Goal: Information Seeking & Learning: Learn about a topic

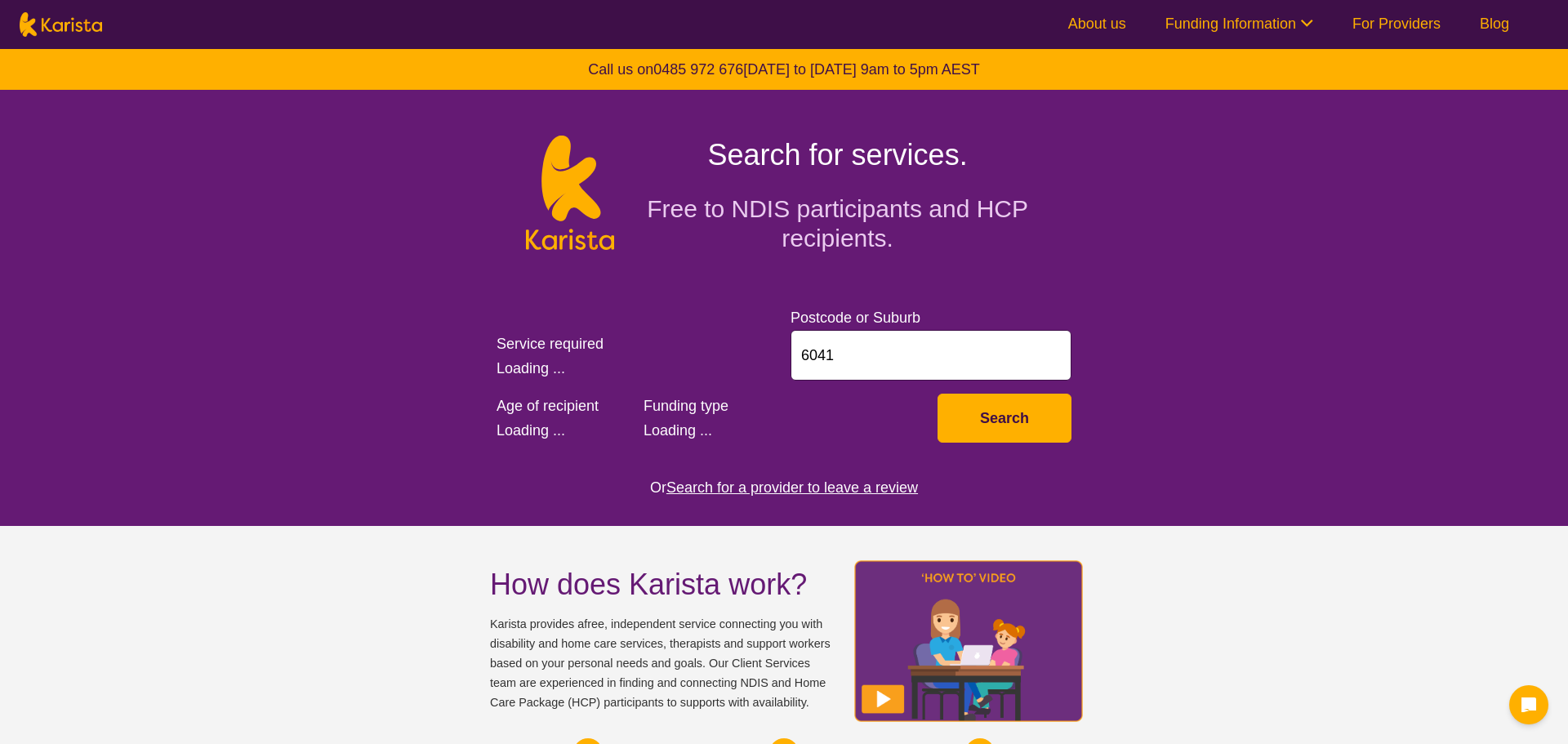
select select "Behaviour support"
select select "AD"
select select "NDIS"
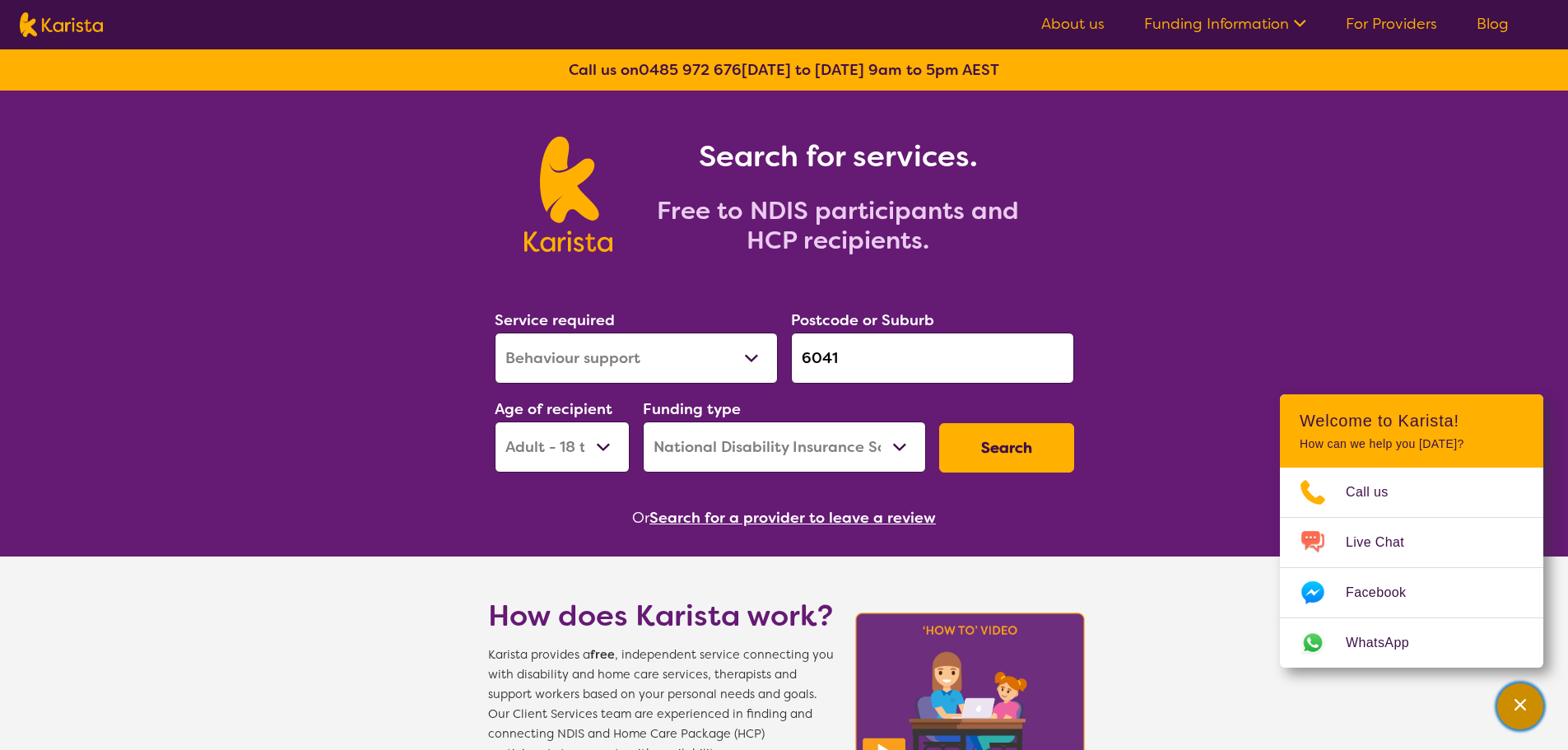
drag, startPoint x: 1531, startPoint y: 698, endPoint x: 1508, endPoint y: 688, distance: 25.1
click at [1531, 698] on div "Channel Menu" at bounding box center [1521, 706] width 33 height 36
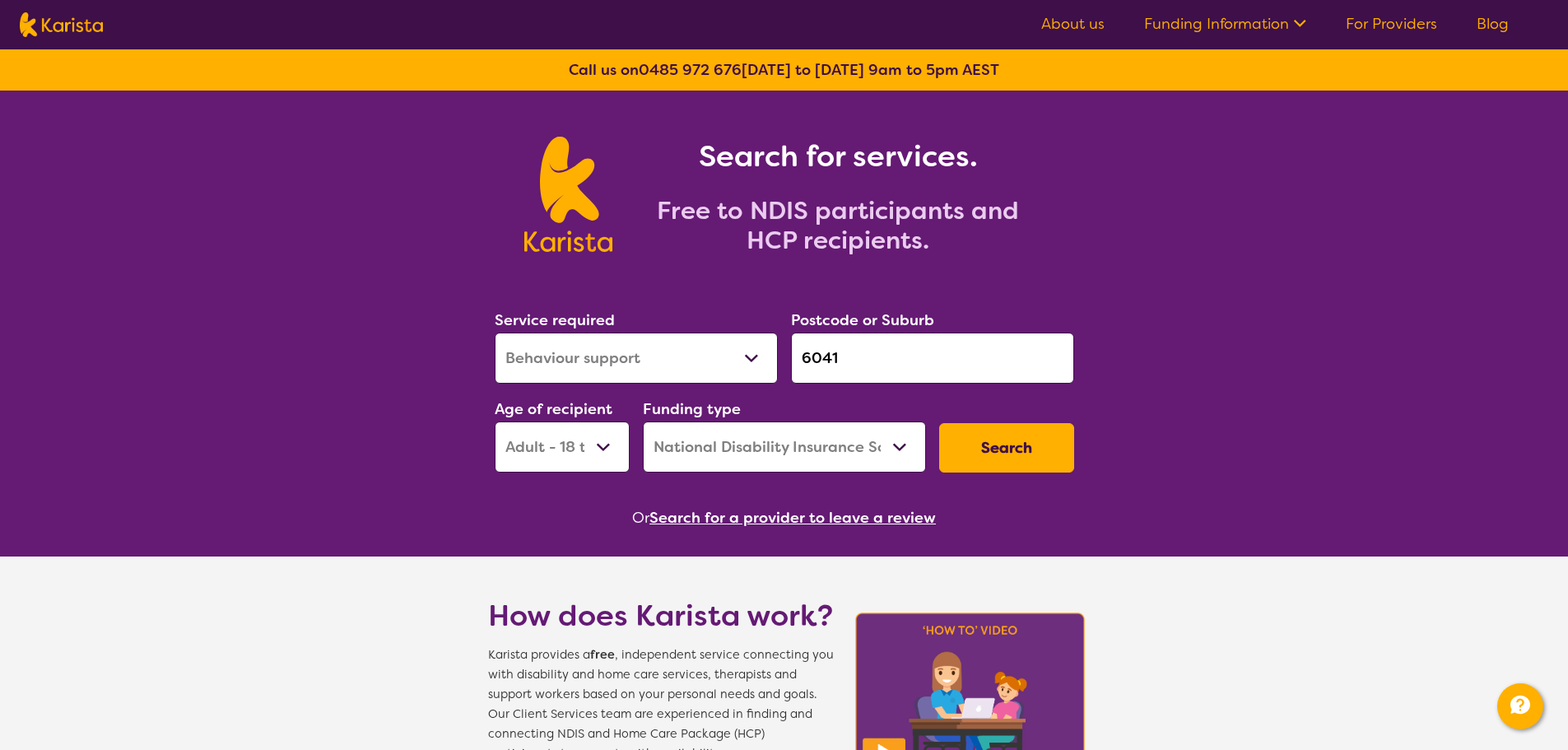
click at [770, 518] on button "Search for a provider to leave a review" at bounding box center [792, 517] width 286 height 25
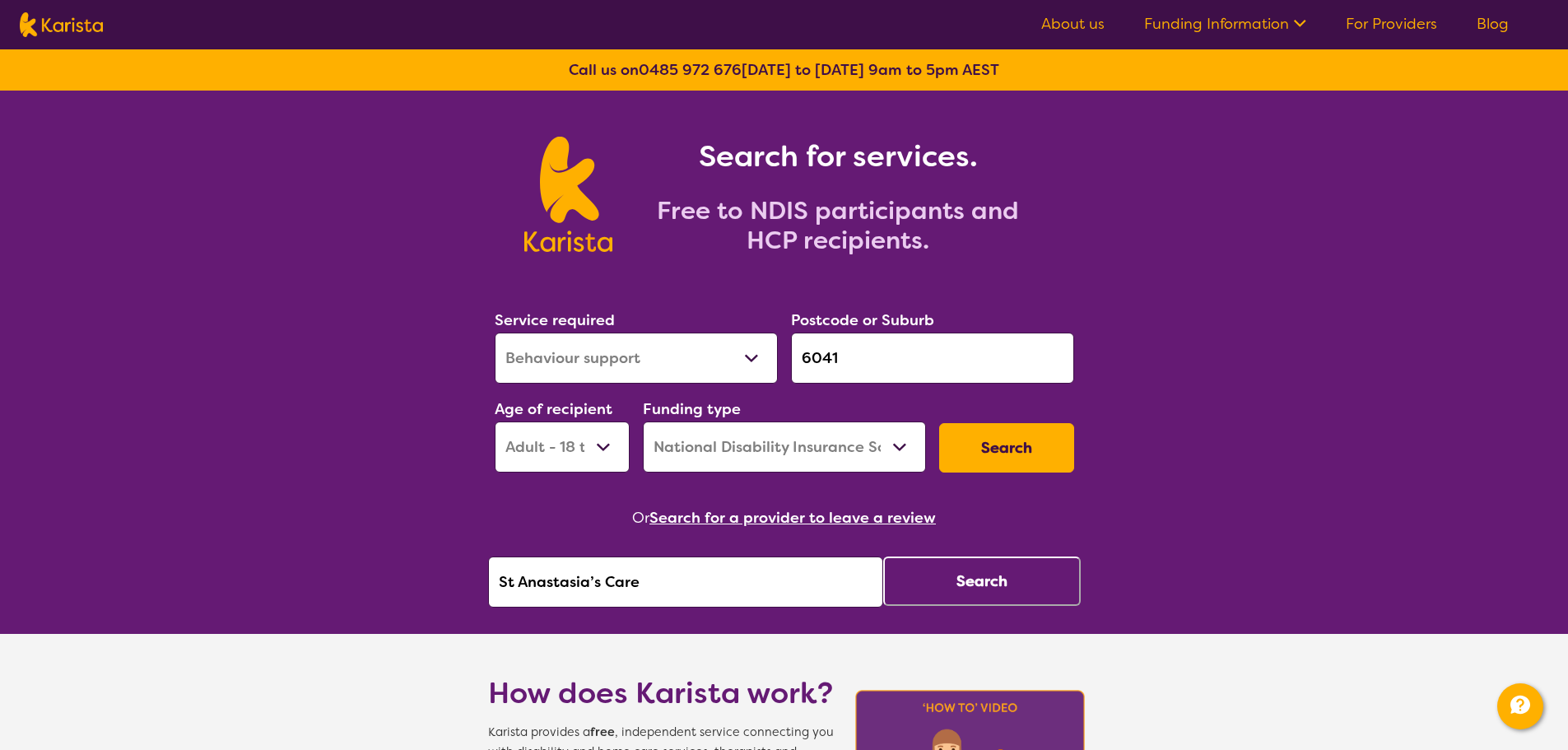
drag, startPoint x: 654, startPoint y: 583, endPoint x: 458, endPoint y: 582, distance: 196.0
paste input "Ekaa Car"
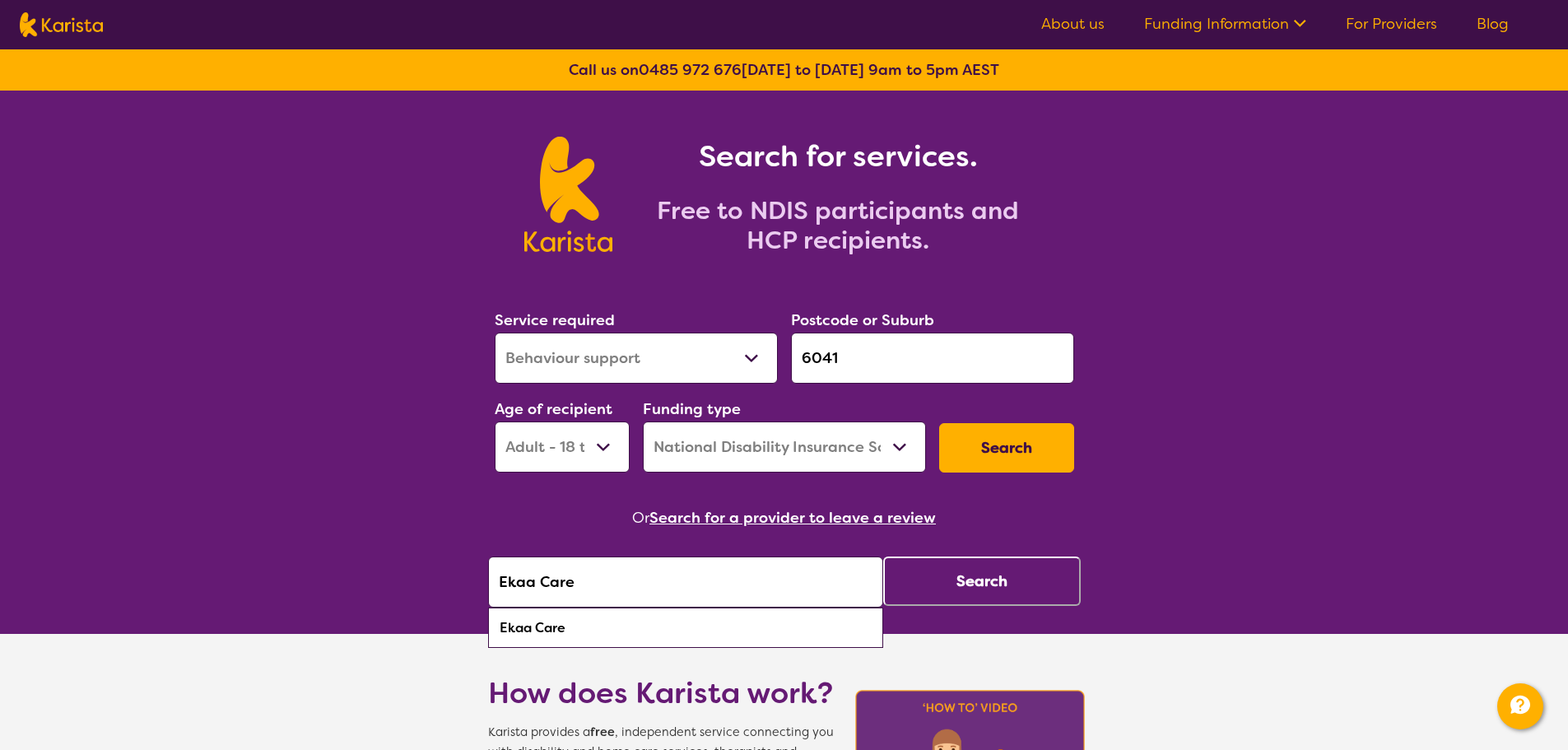
type input "Ekaa Care"
drag, startPoint x: 666, startPoint y: 636, endPoint x: 764, endPoint y: 621, distance: 99.1
click at [666, 635] on div "Ekaa Care" at bounding box center [685, 627] width 378 height 31
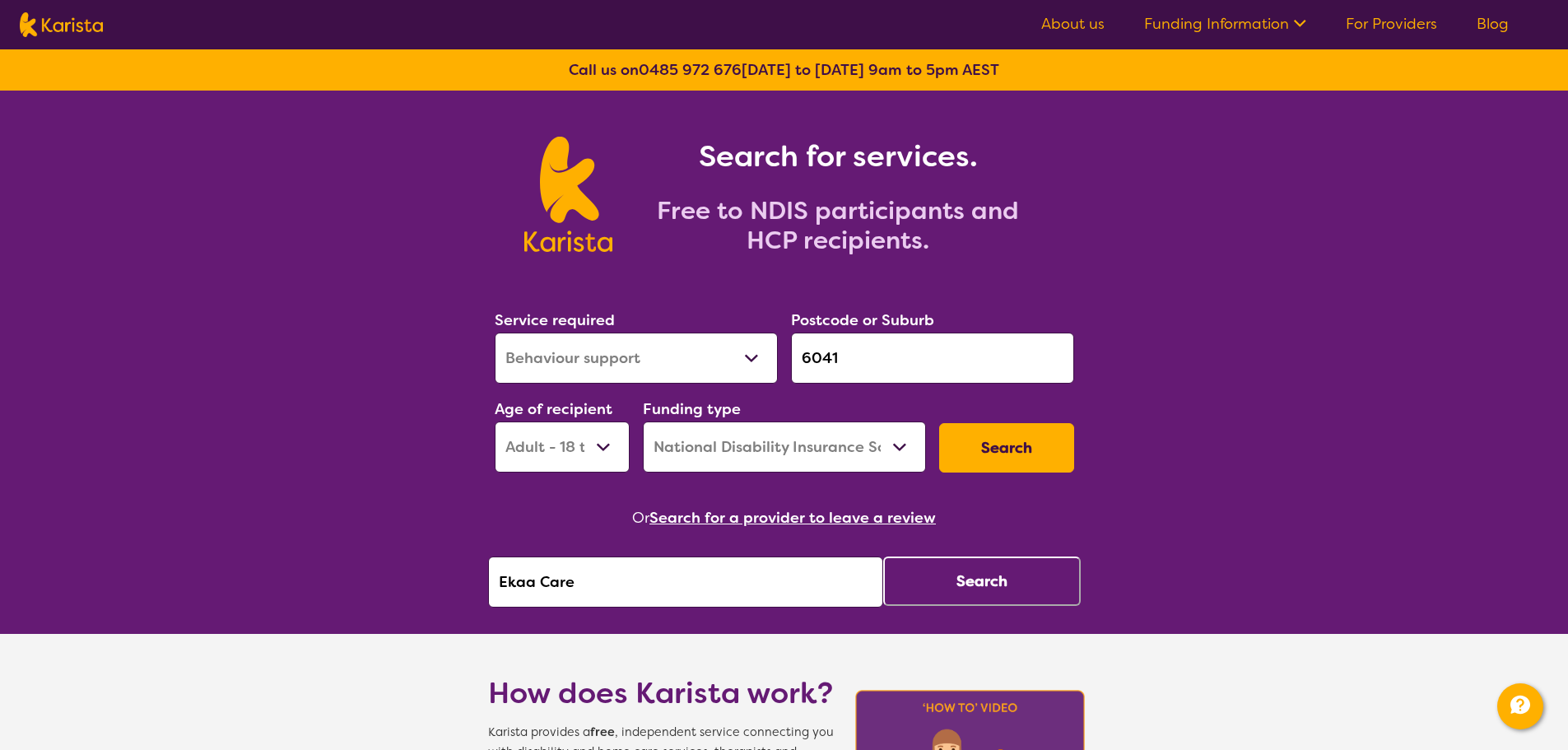
click at [974, 584] on button "Search" at bounding box center [981, 581] width 197 height 49
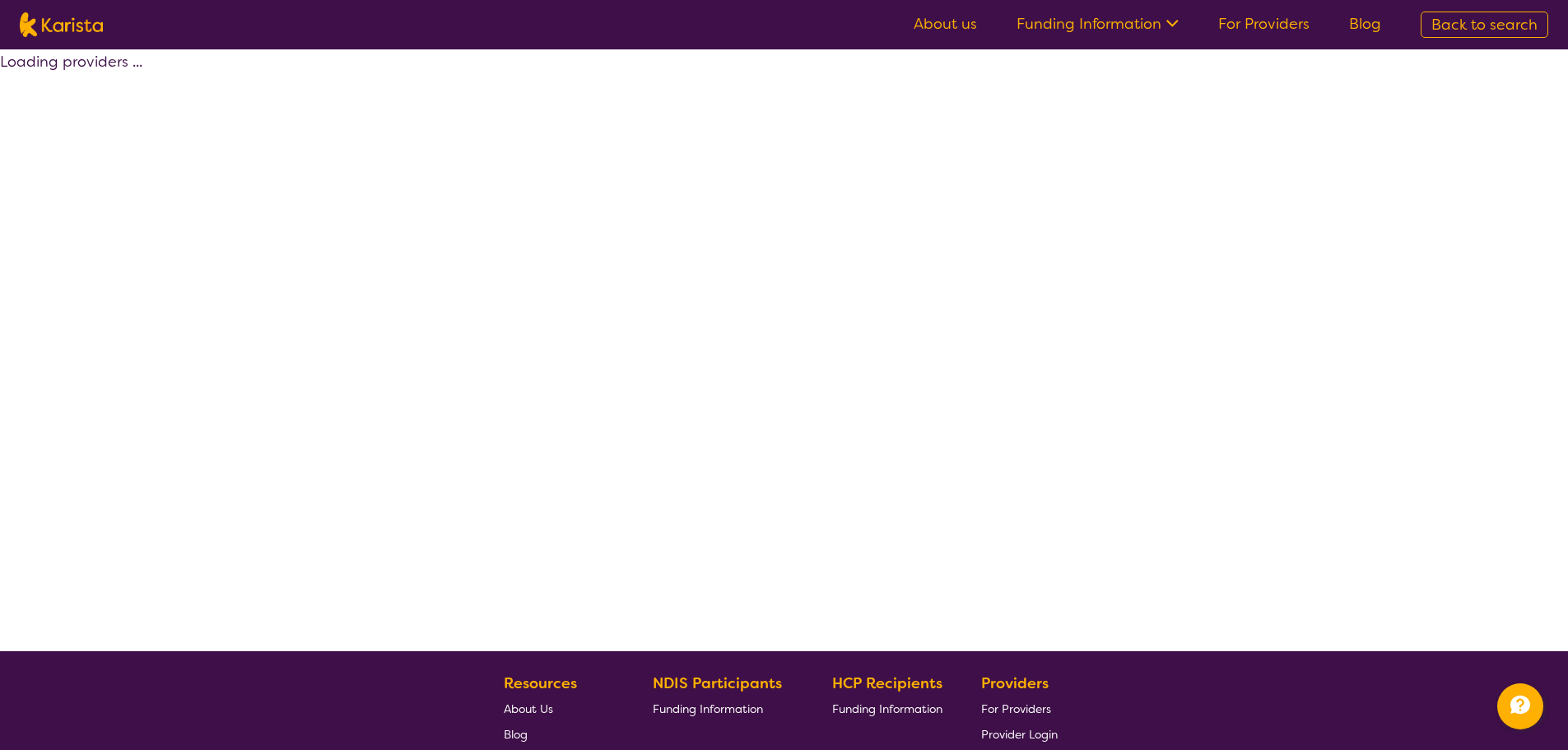
select select "by_score"
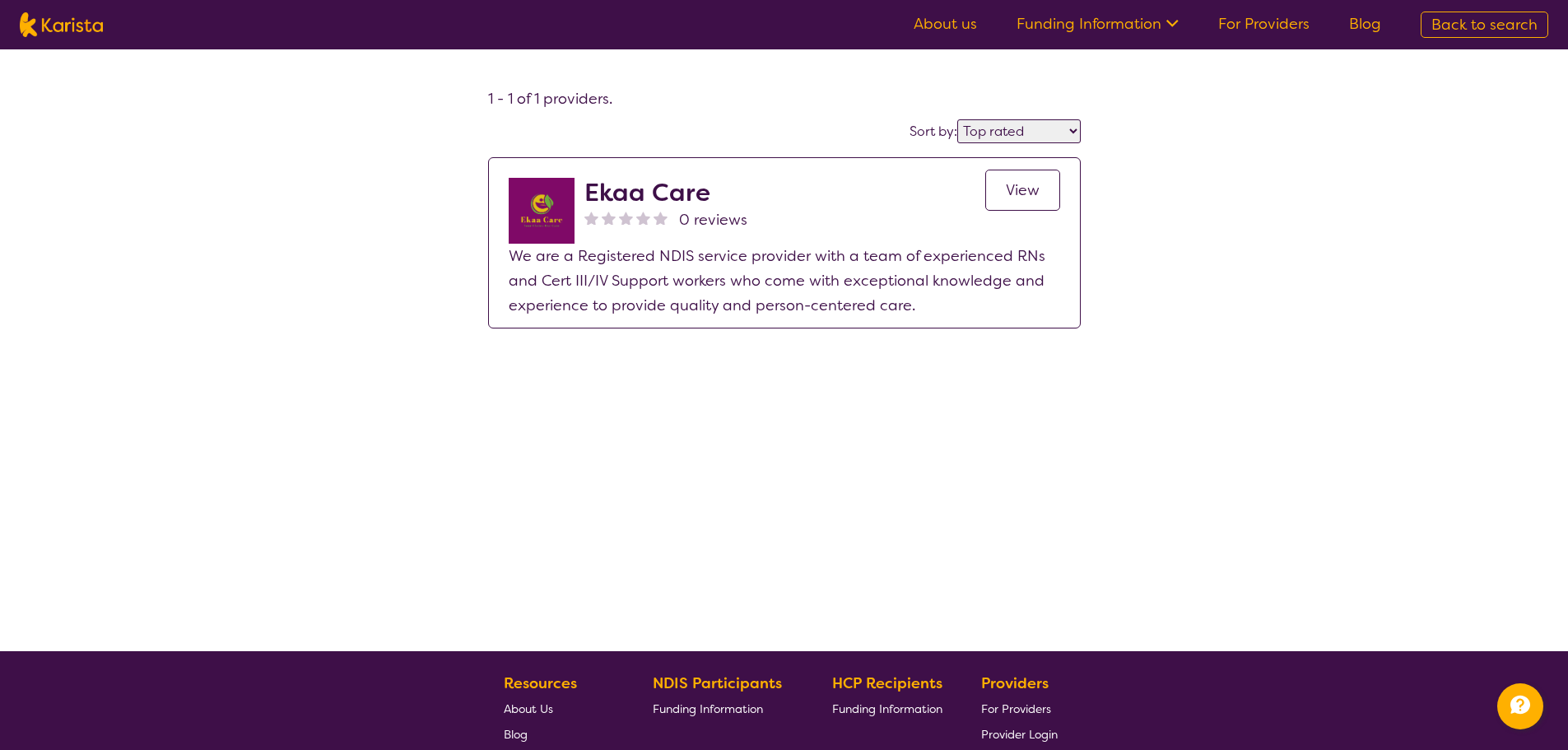
click at [1028, 193] on span "View" at bounding box center [1023, 190] width 34 height 19
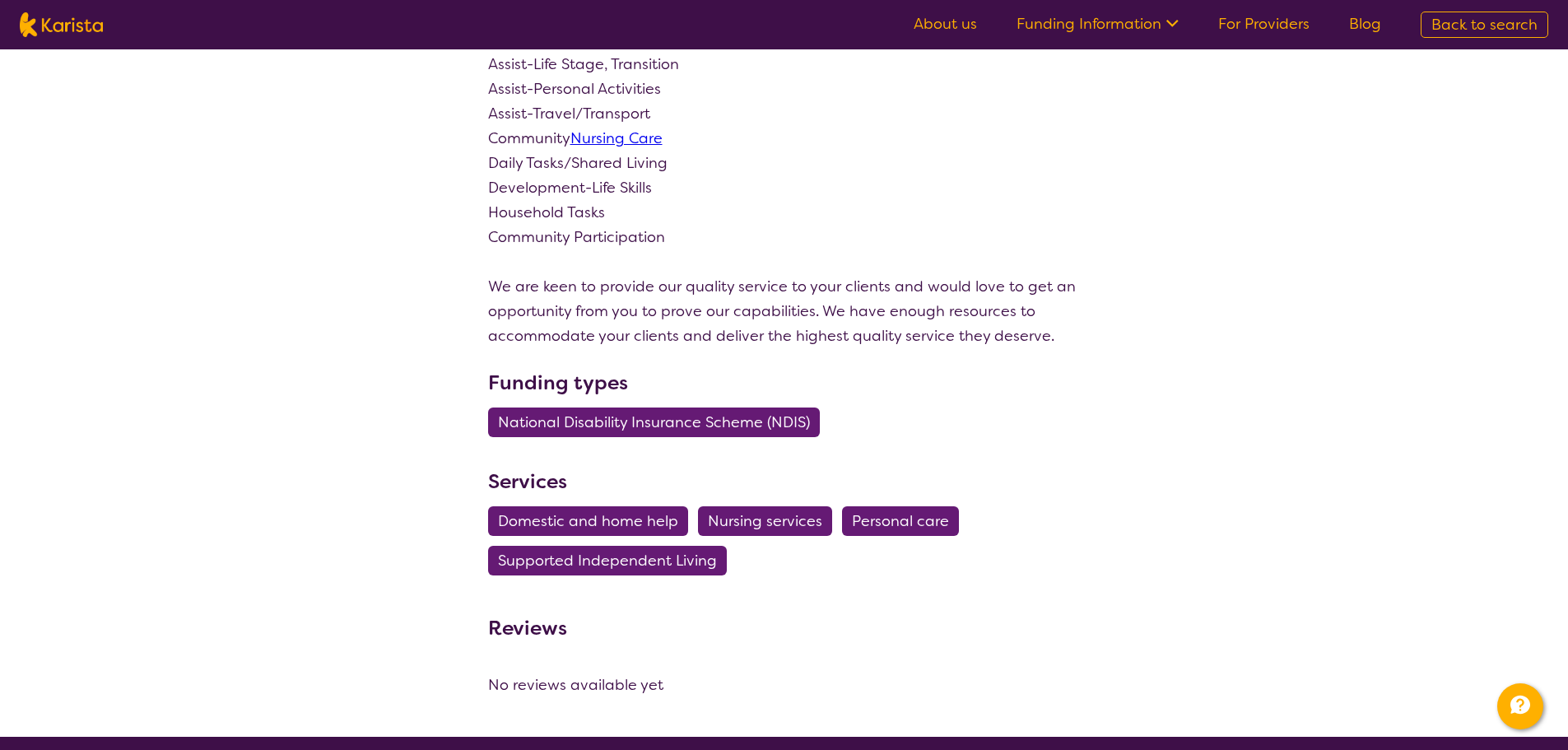
scroll to position [411, 0]
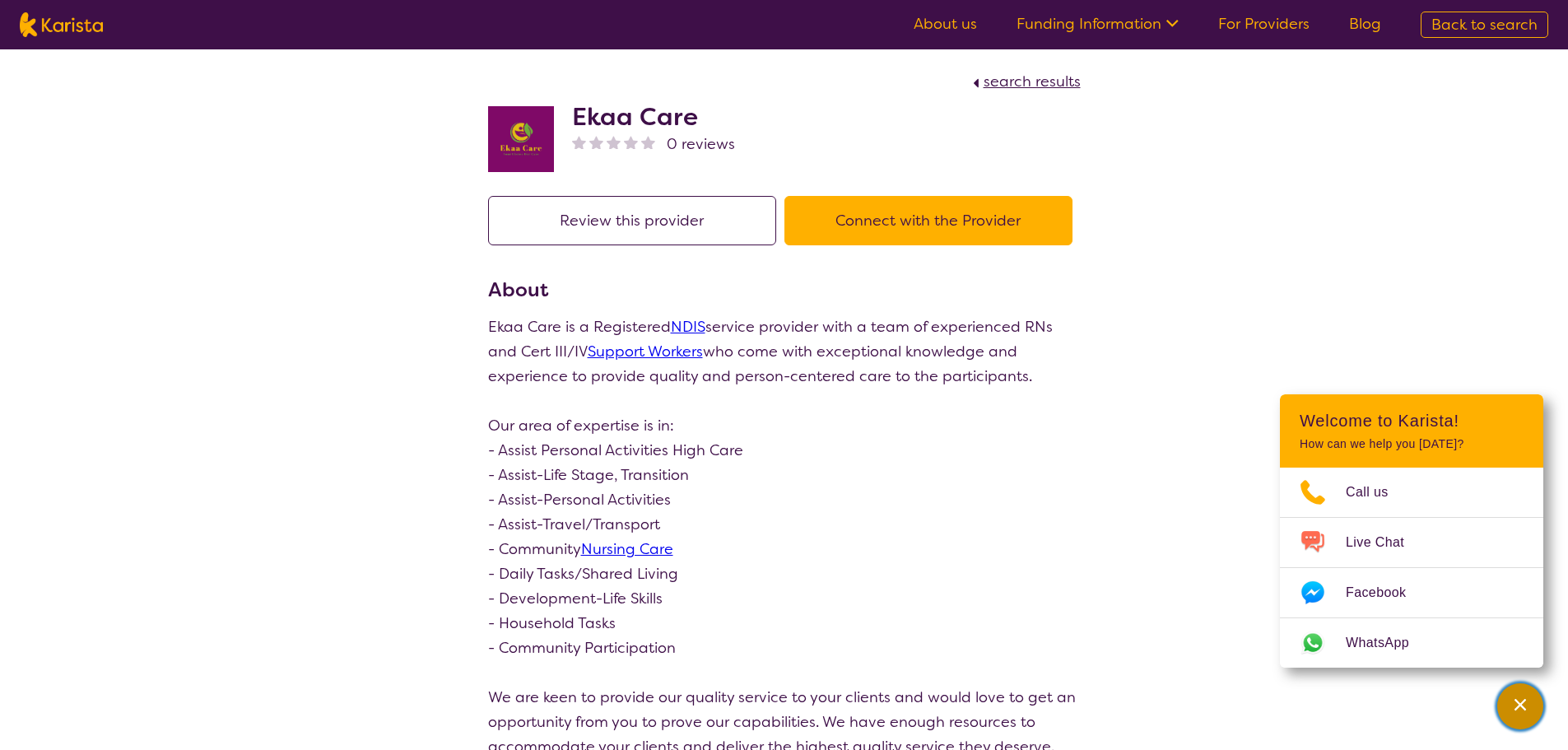
click at [1529, 704] on div "Channel Menu" at bounding box center [1521, 706] width 33 height 36
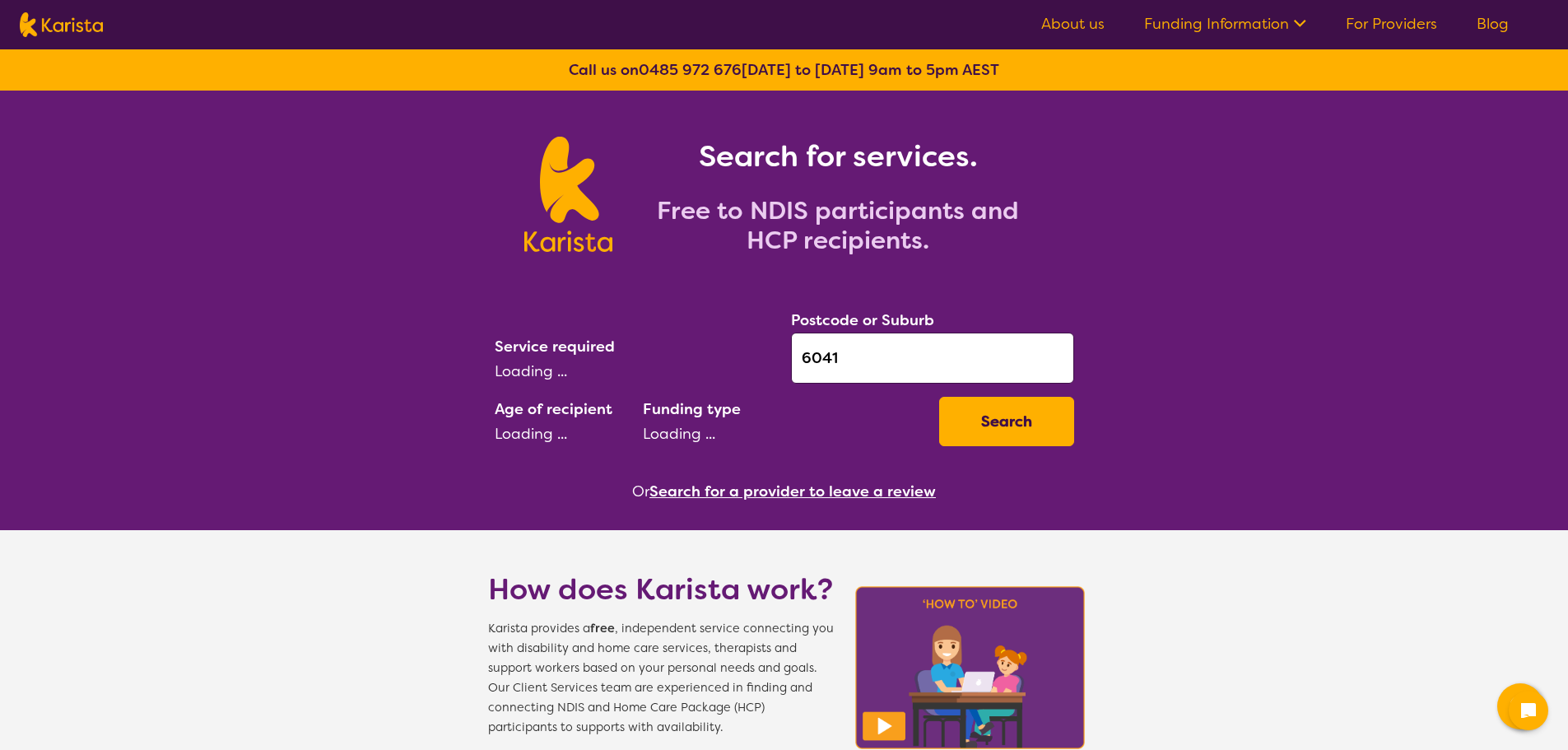
select select "Behaviour support"
select select "NDIS"
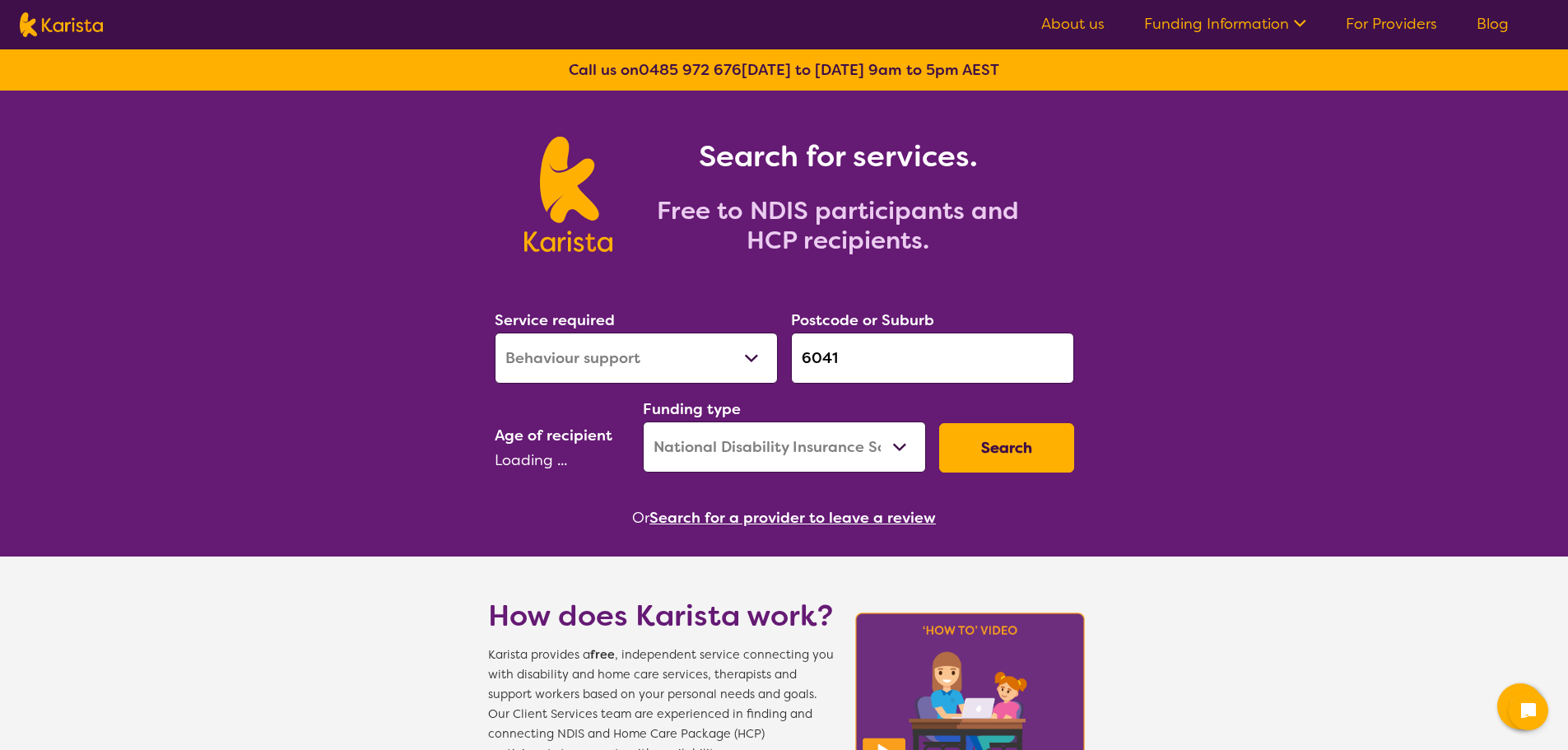
select select "AD"
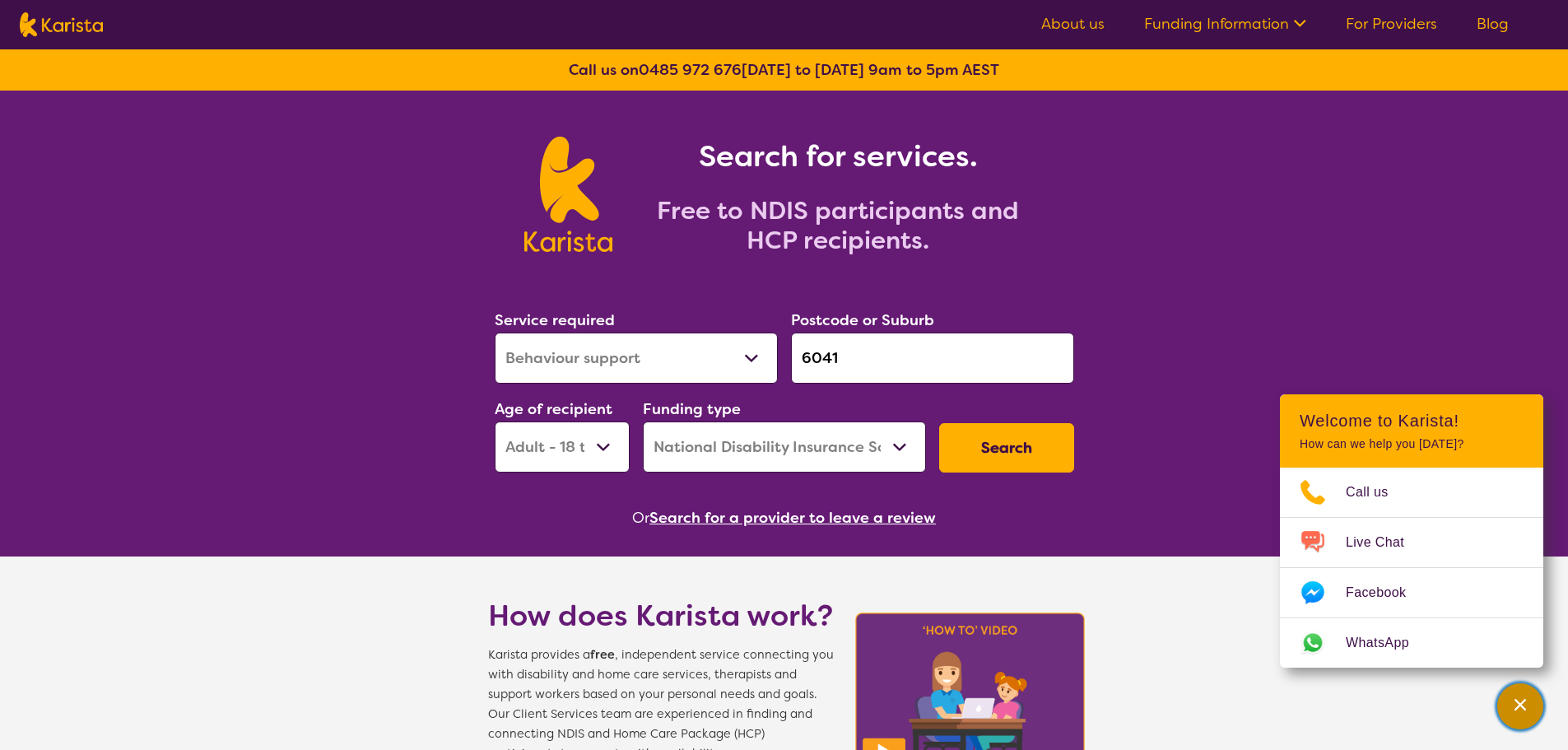
click at [1537, 705] on div "Channel Menu" at bounding box center [1521, 706] width 33 height 36
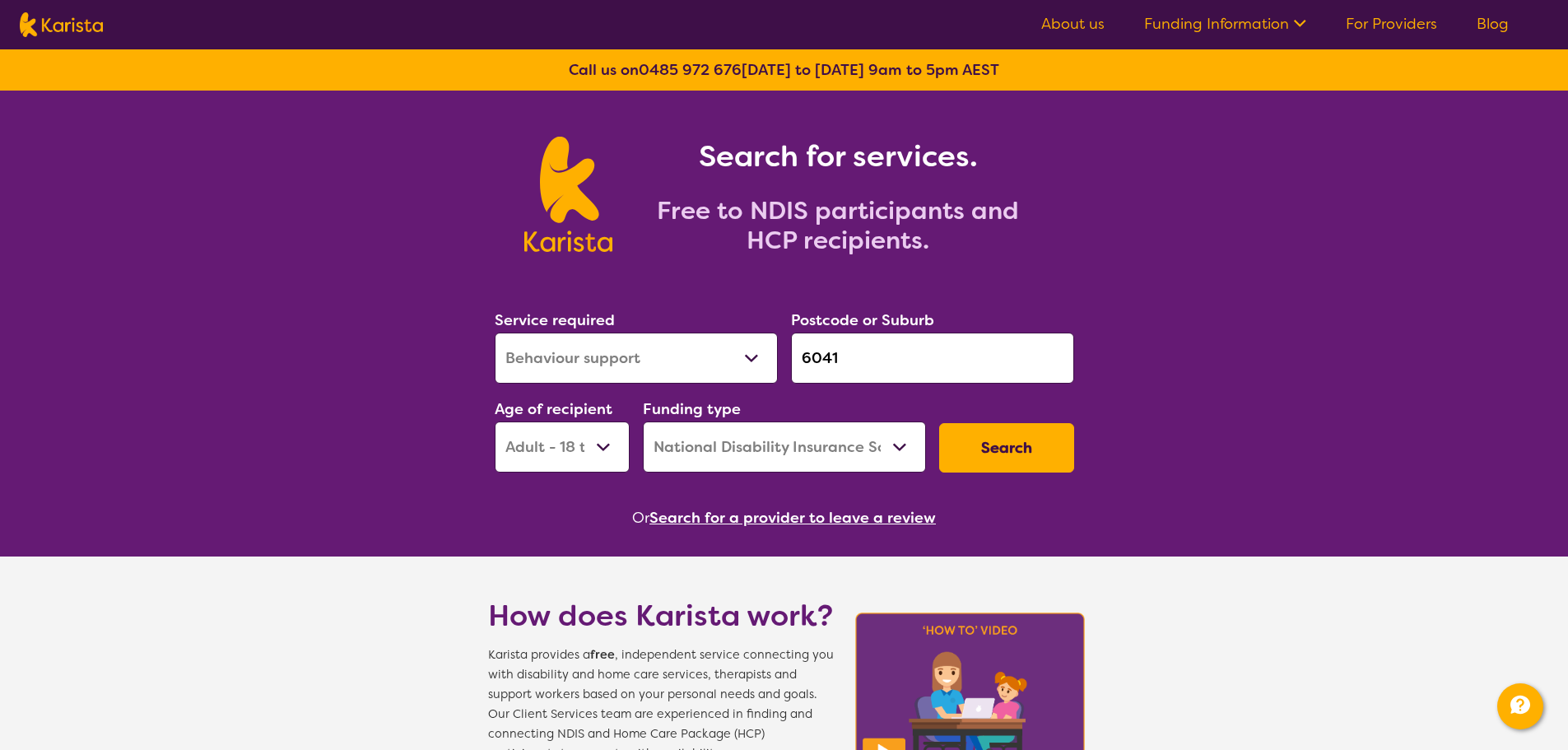
click at [743, 521] on button "Search for a provider to leave a review" at bounding box center [792, 517] width 286 height 25
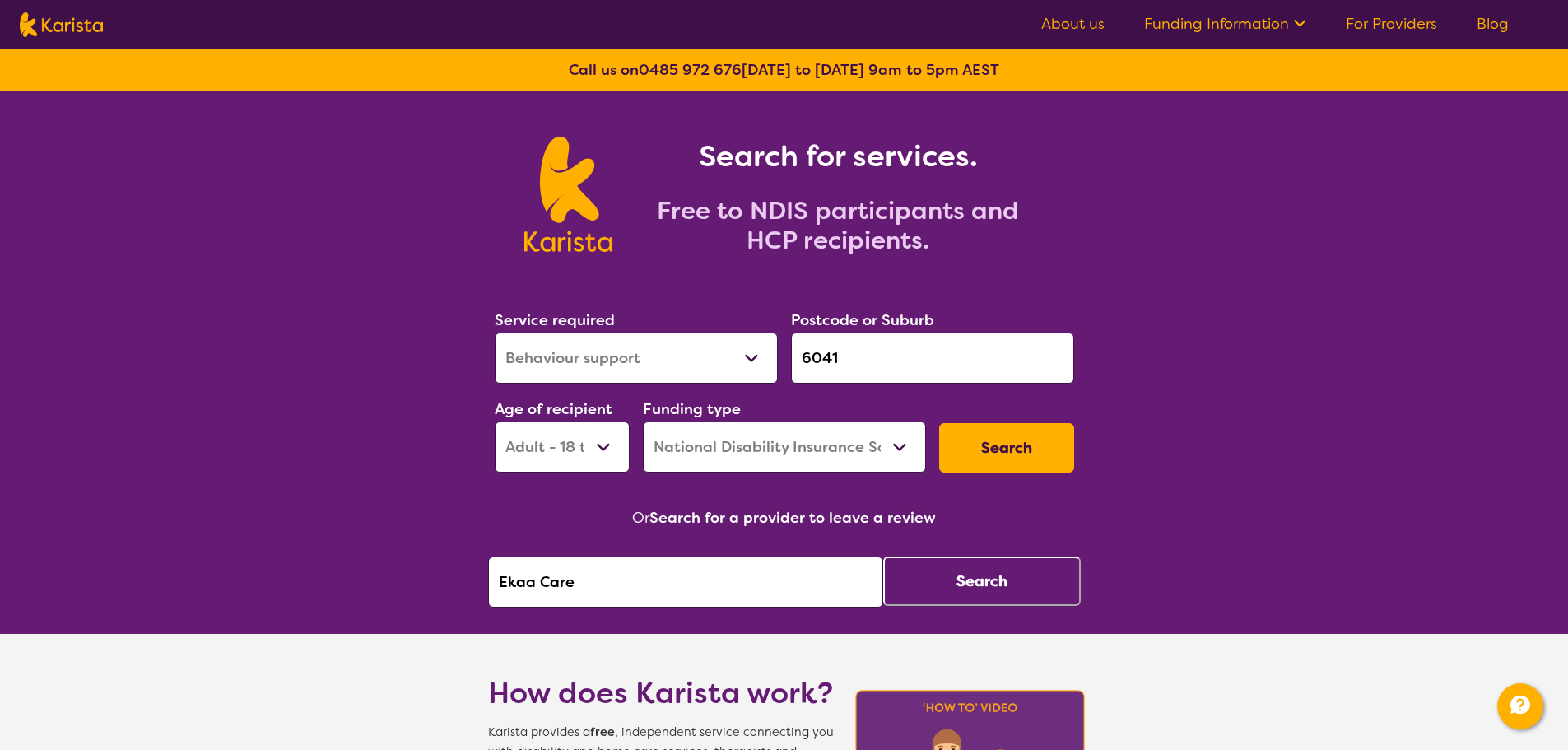
click at [716, 584] on input "Ekaa Care" at bounding box center [686, 582] width 395 height 51
drag, startPoint x: 712, startPoint y: 587, endPoint x: 408, endPoint y: 587, distance: 304.0
paste input "Regiis Solutions"
type input "Regiis Solutions"
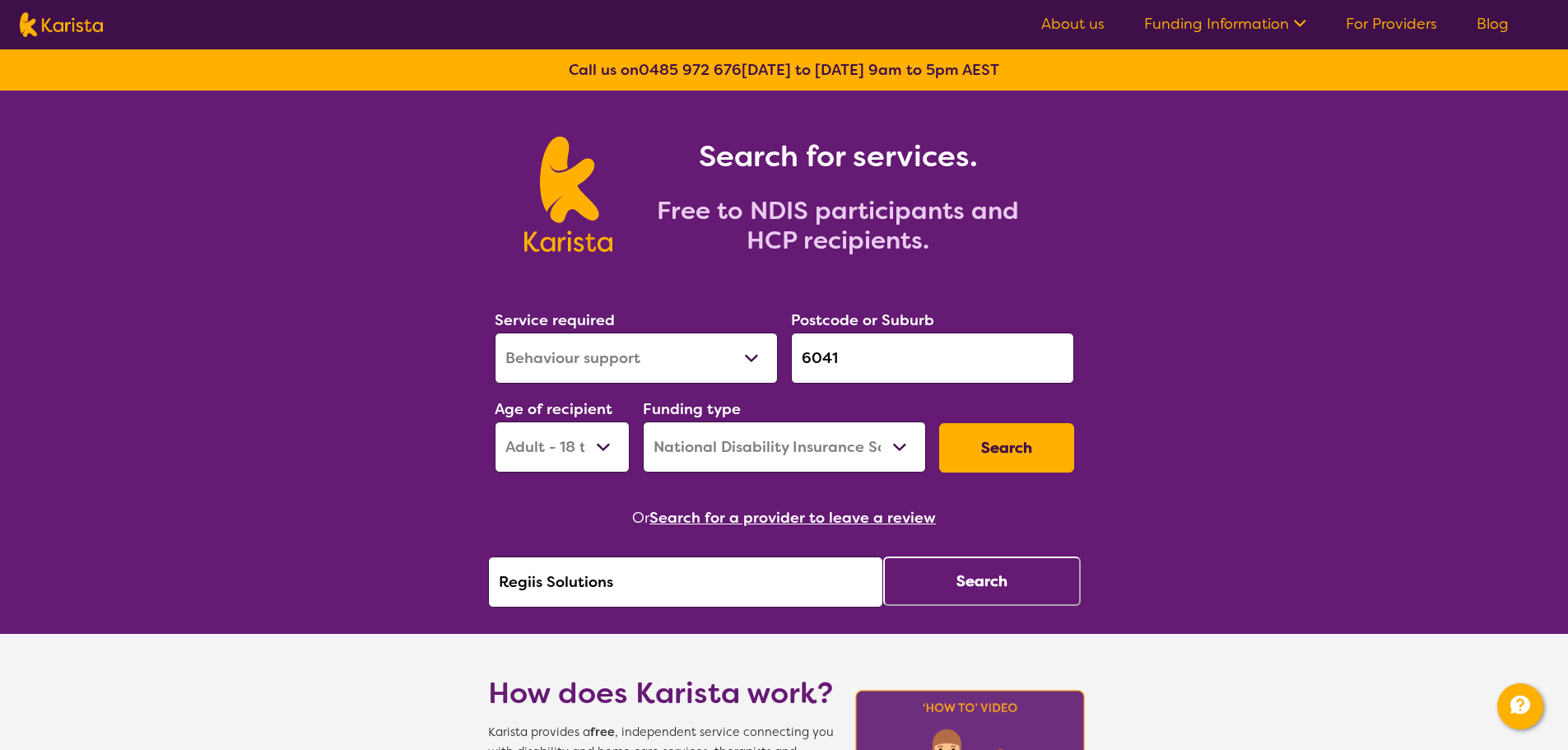
click at [980, 595] on button "Search" at bounding box center [981, 581] width 197 height 49
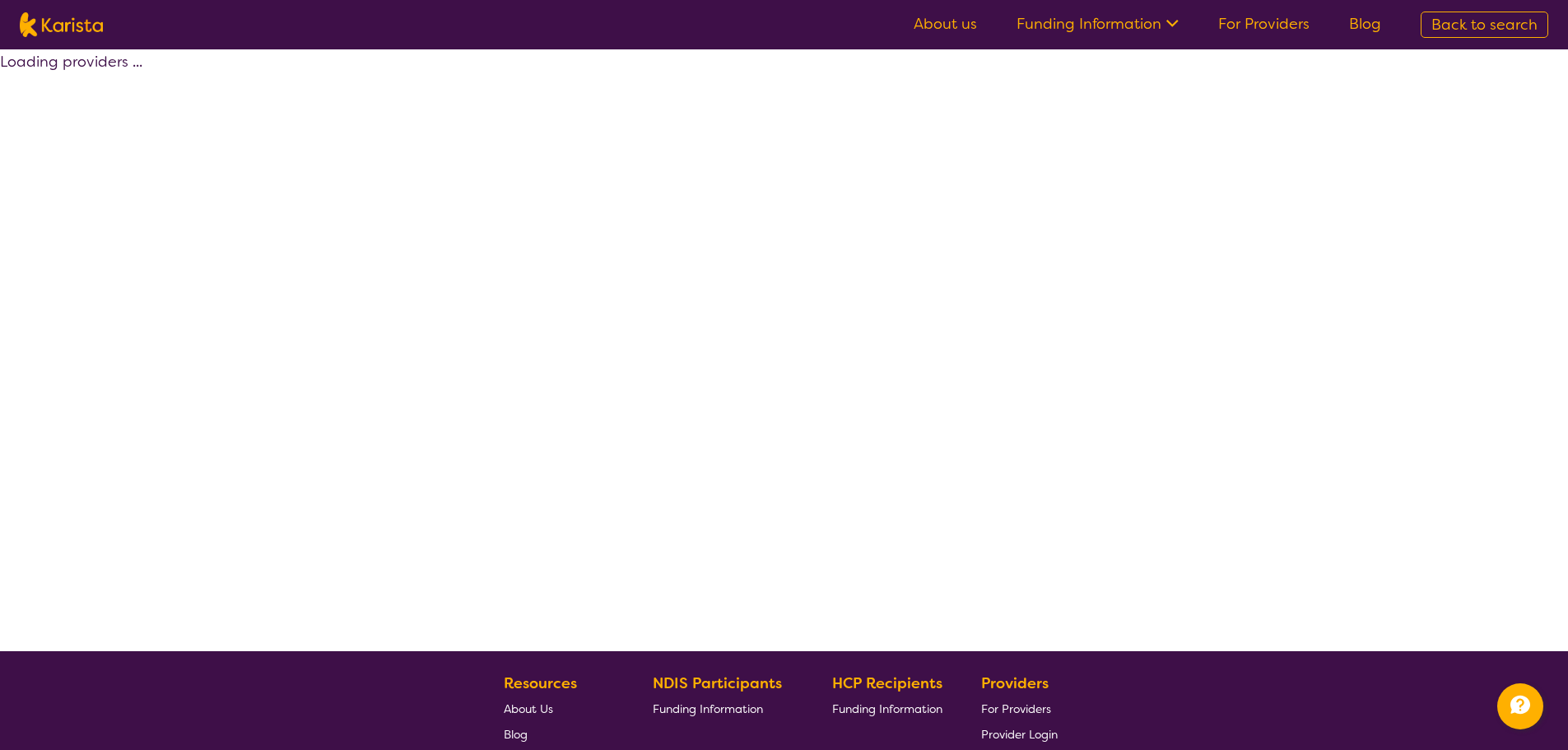
select select "by_score"
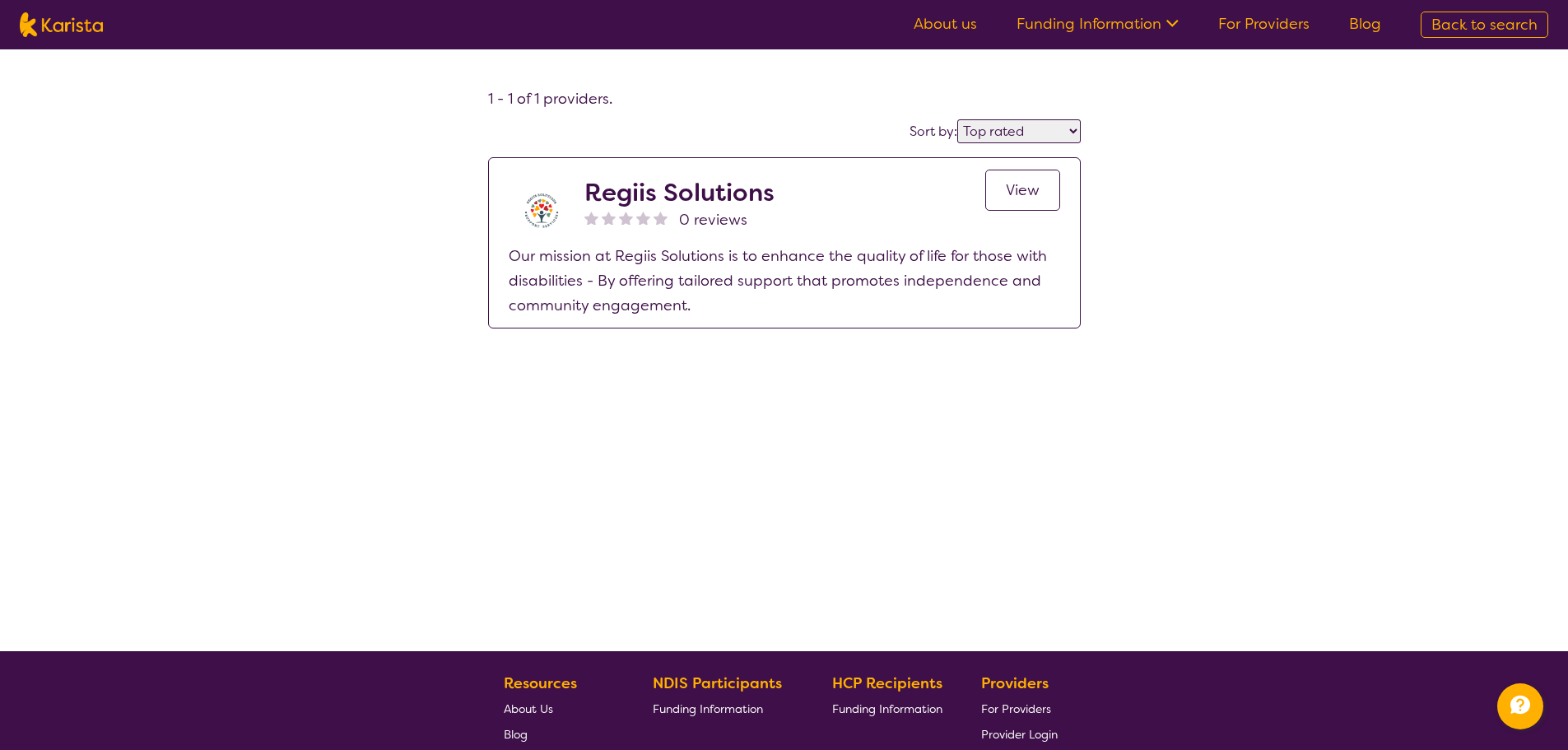
click at [1024, 187] on span "View" at bounding box center [1023, 190] width 34 height 19
